Goal: Transaction & Acquisition: Purchase product/service

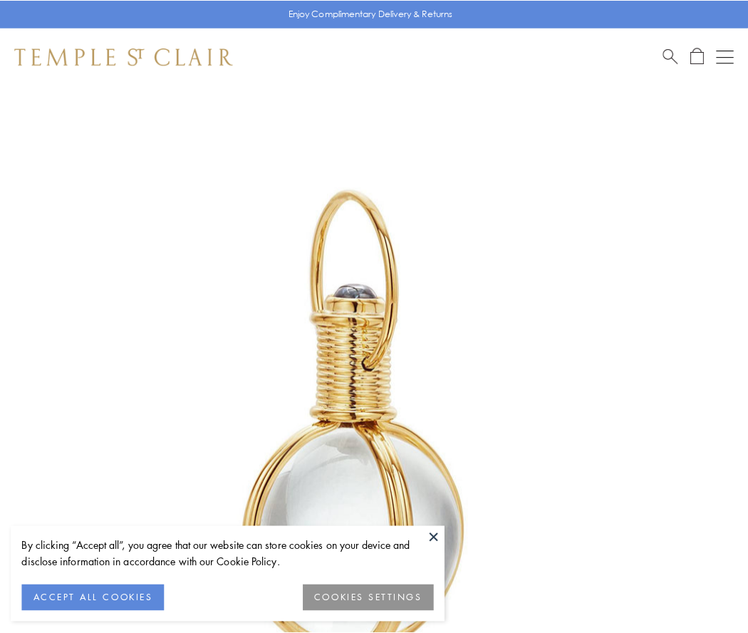
scroll to position [372, 0]
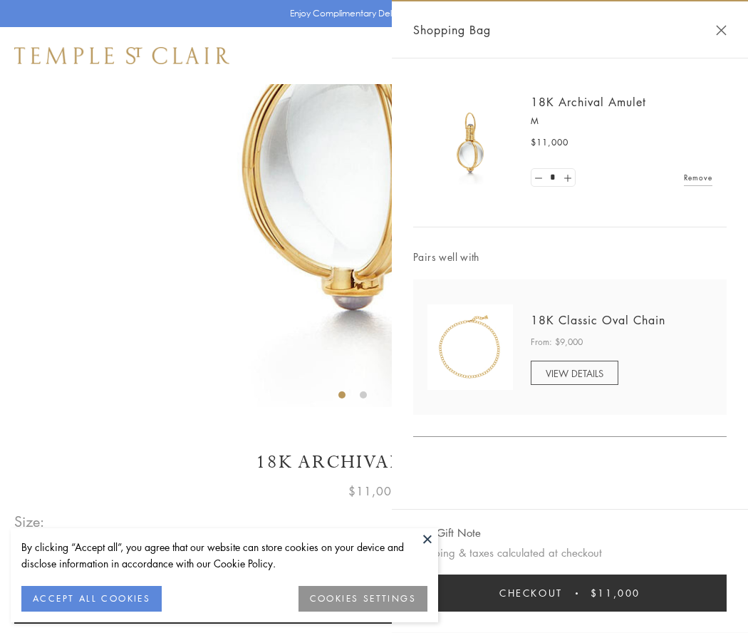
click at [570, 593] on button "Checkout $11,000" at bounding box center [569, 592] width 313 height 37
